Goal: Check status

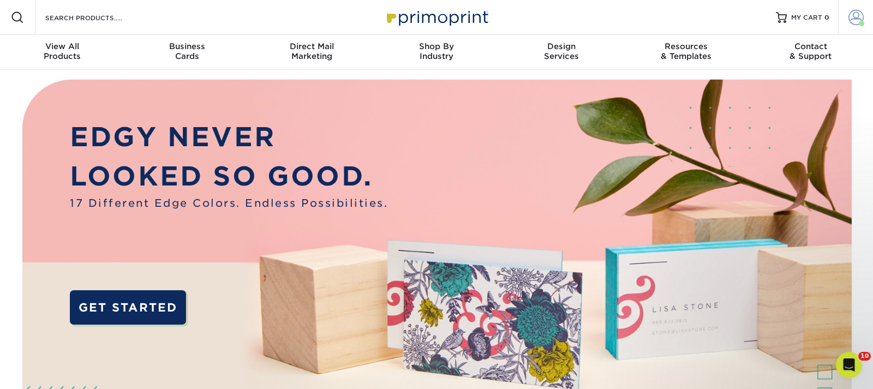
click at [856, 15] on span at bounding box center [855, 17] width 15 height 15
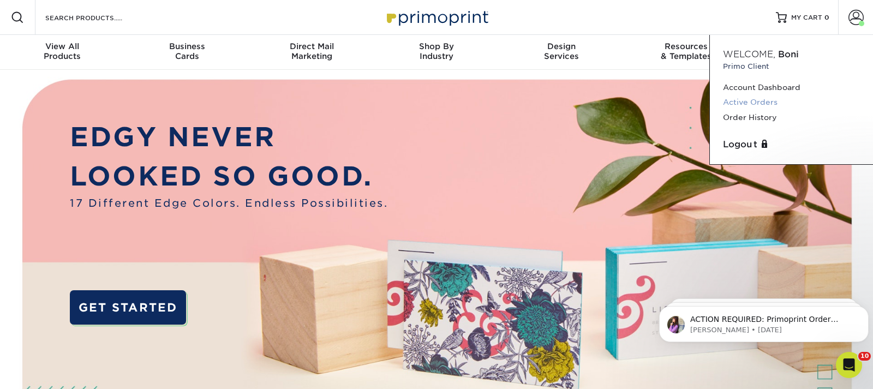
click at [732, 103] on link "Active Orders" at bounding box center [791, 102] width 137 height 15
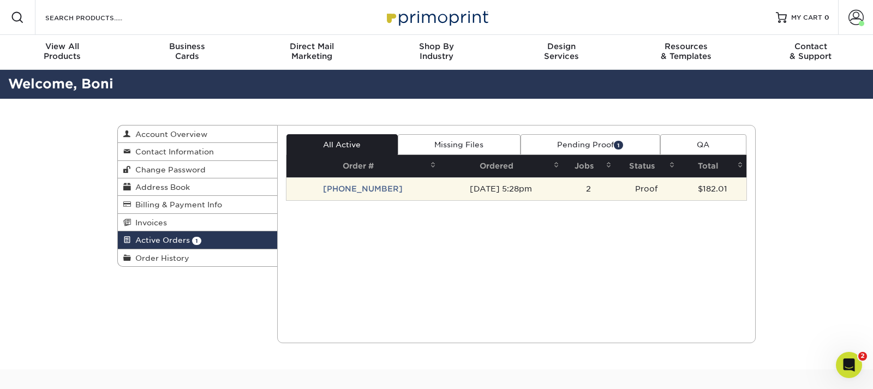
click at [363, 191] on td "25917-52867-914" at bounding box center [362, 188] width 153 height 23
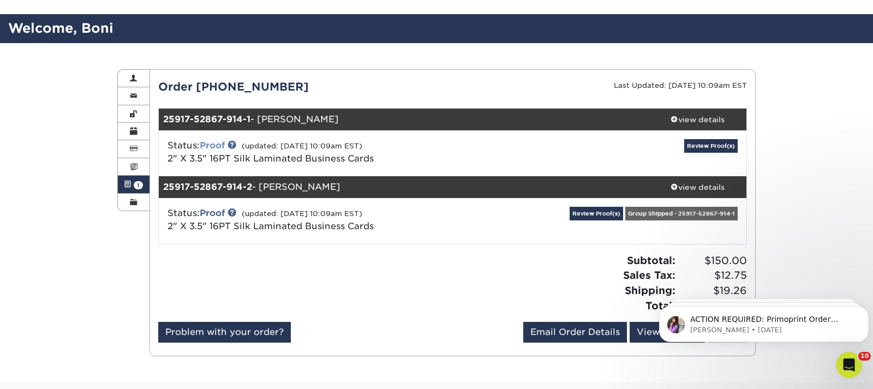
click at [211, 144] on link "Proof" at bounding box center [212, 145] width 25 height 10
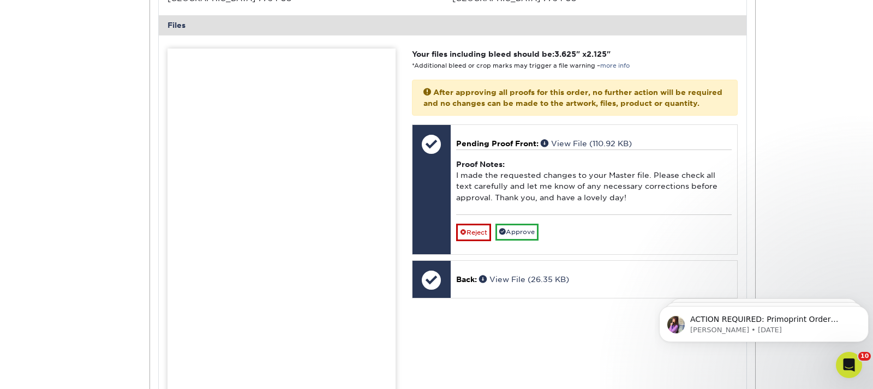
scroll to position [501, 0]
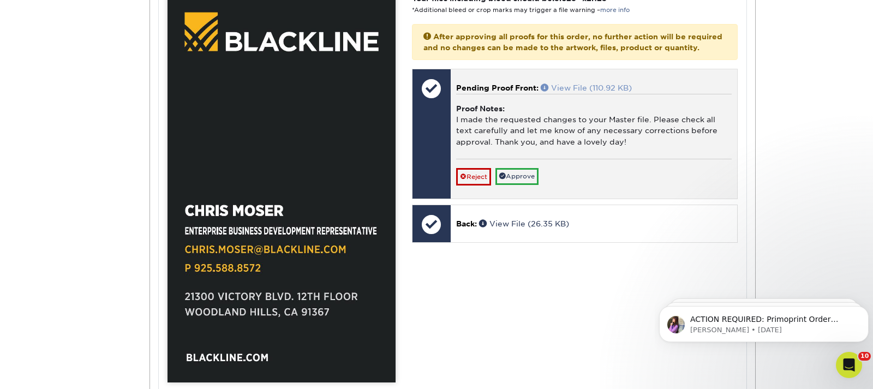
click at [573, 92] on link "View File (110.92 KB)" at bounding box center [586, 87] width 91 height 9
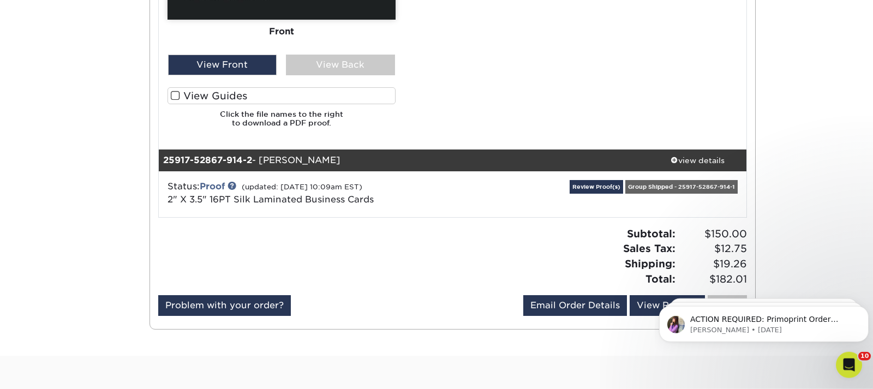
scroll to position [890, 0]
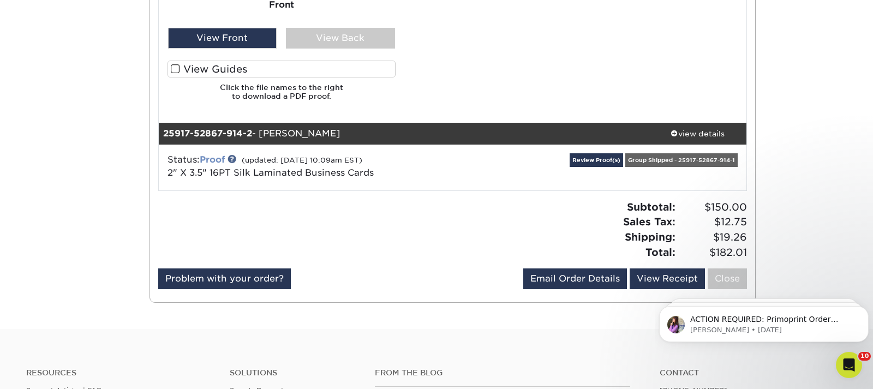
click at [216, 158] on link "Proof" at bounding box center [212, 159] width 25 height 10
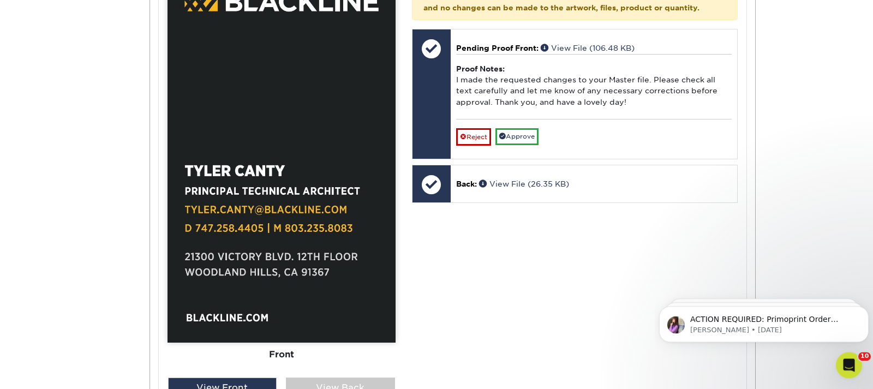
scroll to position [1391, 0]
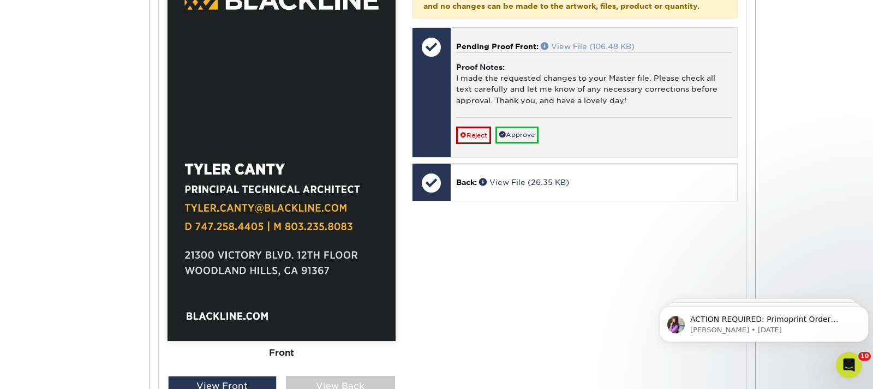
click at [574, 51] on link "View File (106.48 KB)" at bounding box center [588, 46] width 94 height 9
